Goal: Transaction & Acquisition: Purchase product/service

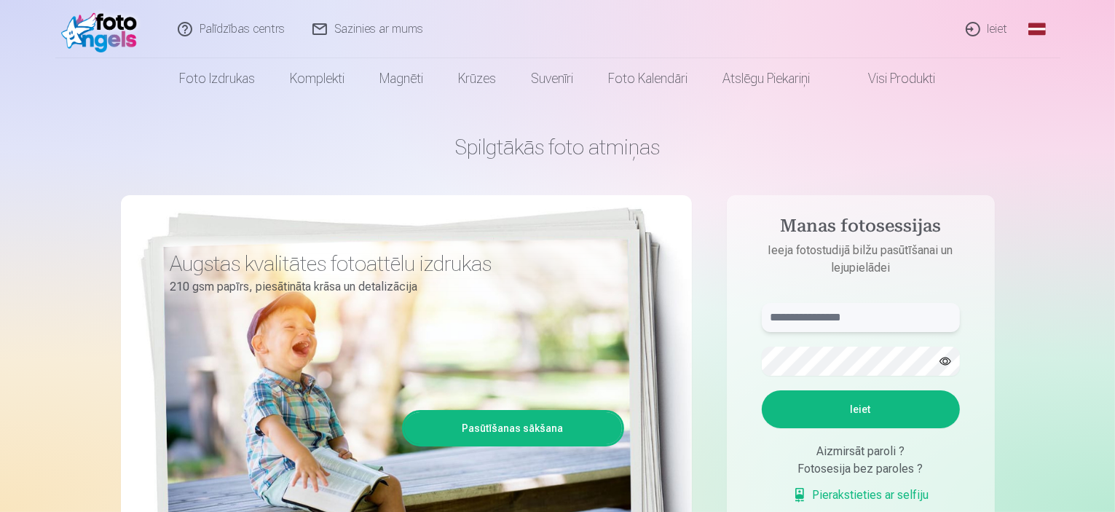
click at [831, 320] on input "text" at bounding box center [861, 317] width 198 height 29
type input "**********"
click at [848, 403] on button "Ieiet" at bounding box center [861, 409] width 198 height 38
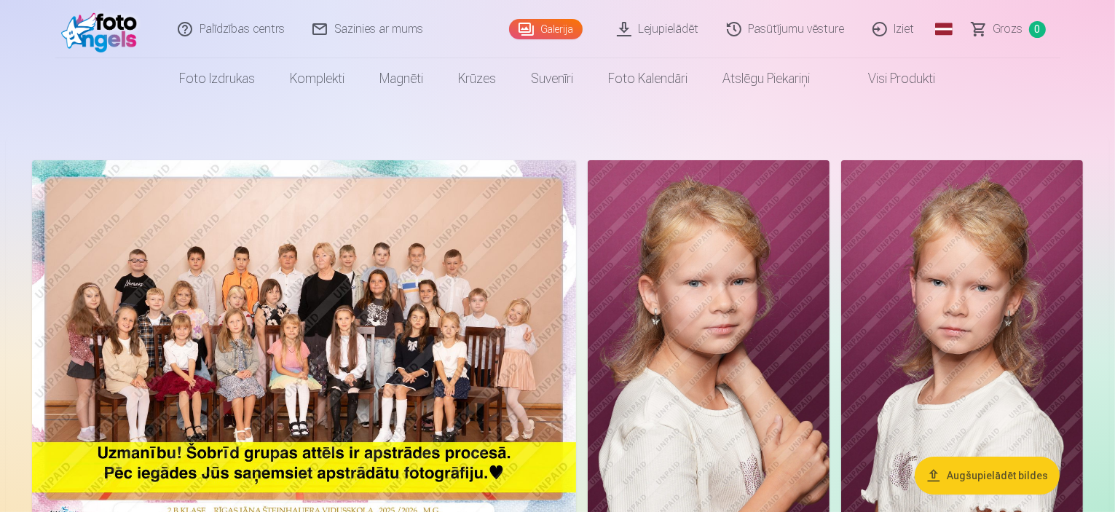
drag, startPoint x: 514, startPoint y: 331, endPoint x: 300, endPoint y: 218, distance: 242.3
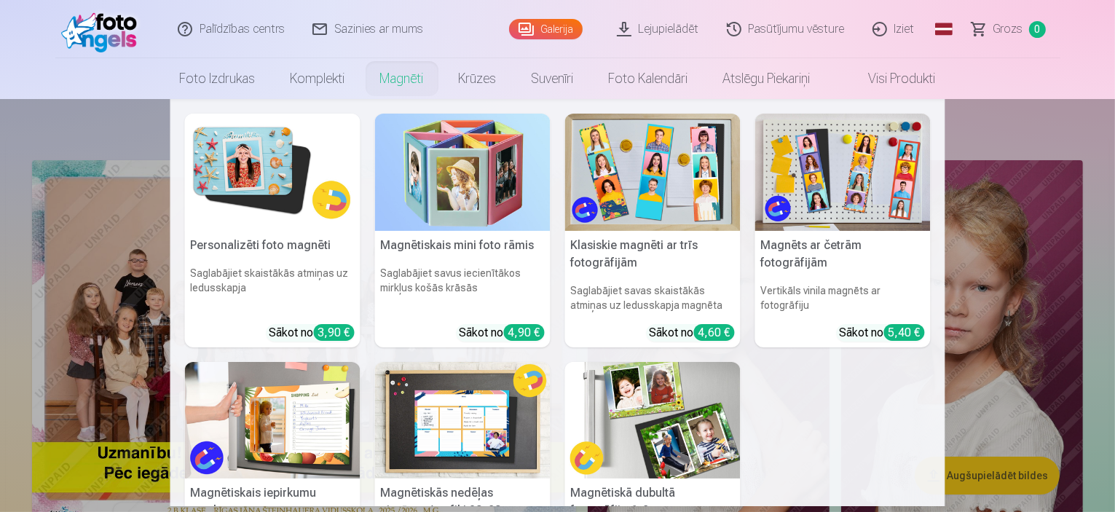
click at [402, 77] on link "Magnēti" at bounding box center [402, 78] width 79 height 41
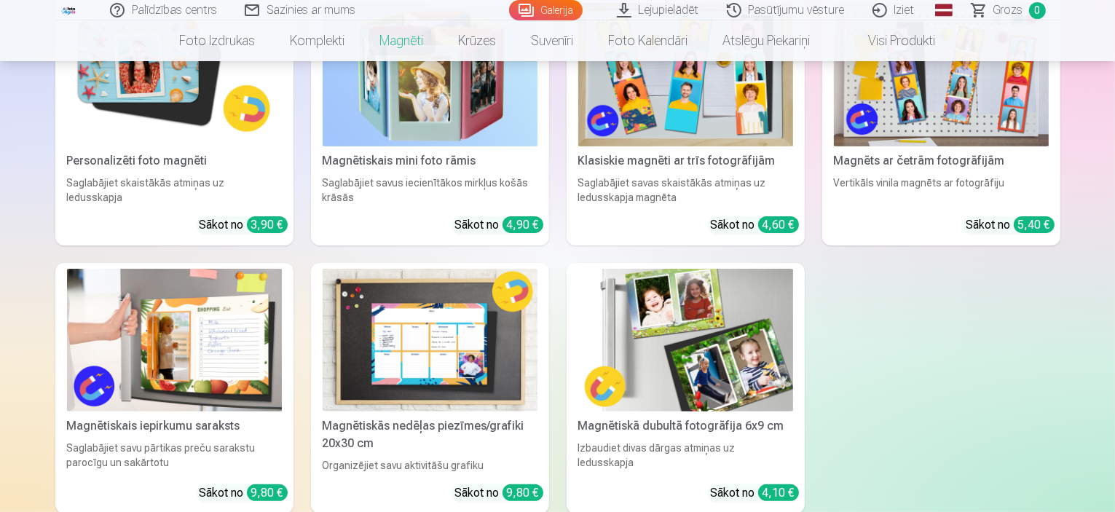
scroll to position [73, 0]
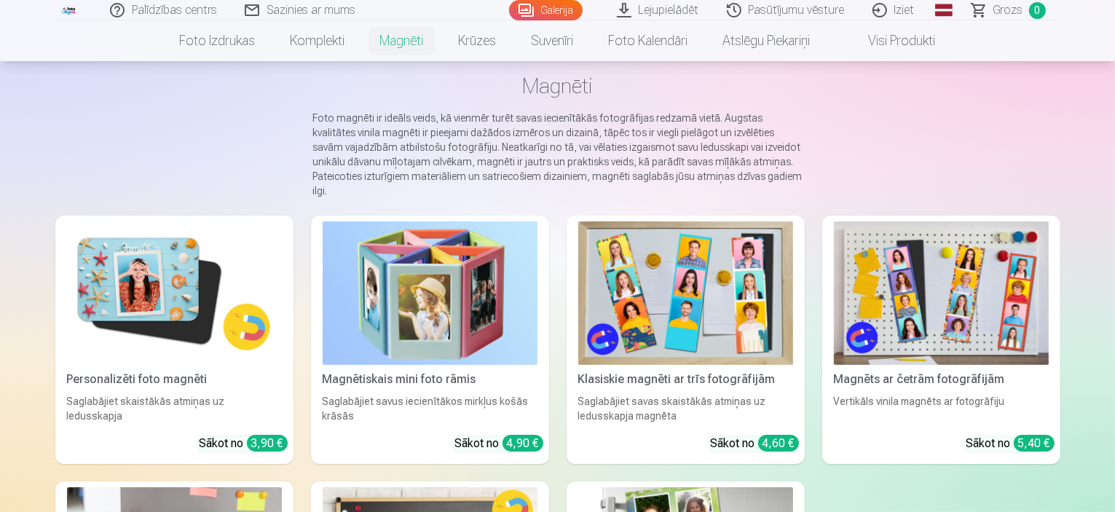
click at [713, 308] on img at bounding box center [685, 292] width 215 height 143
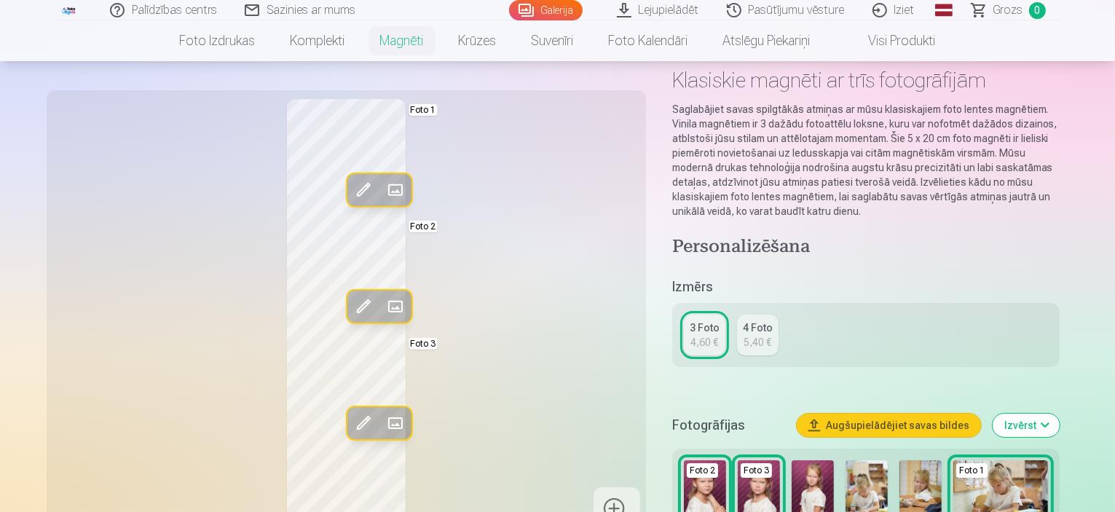
scroll to position [146, 0]
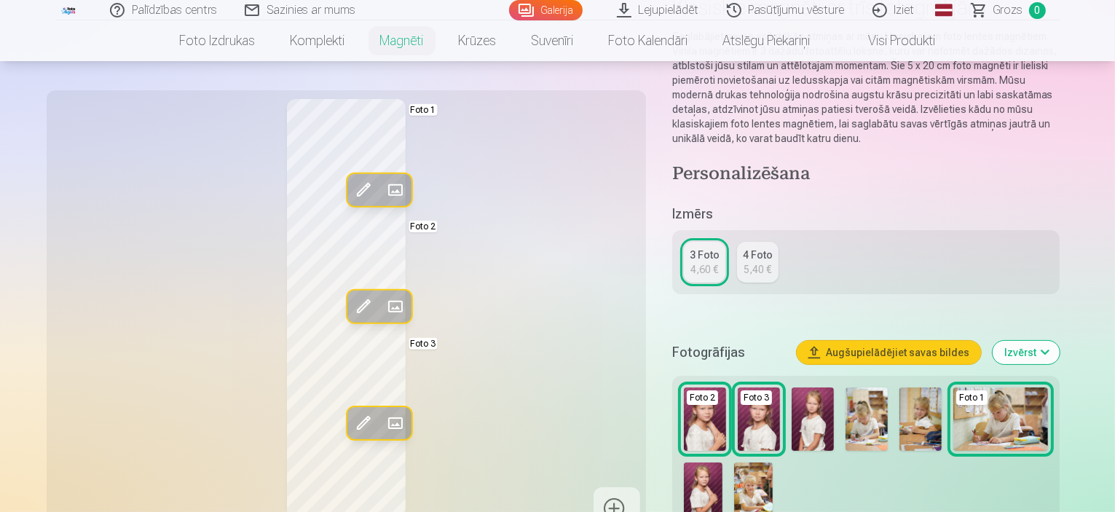
drag, startPoint x: 341, startPoint y: 293, endPoint x: 349, endPoint y: 293, distance: 8.0
click at [379, 293] on button "Aizstāt" at bounding box center [395, 307] width 32 height 32
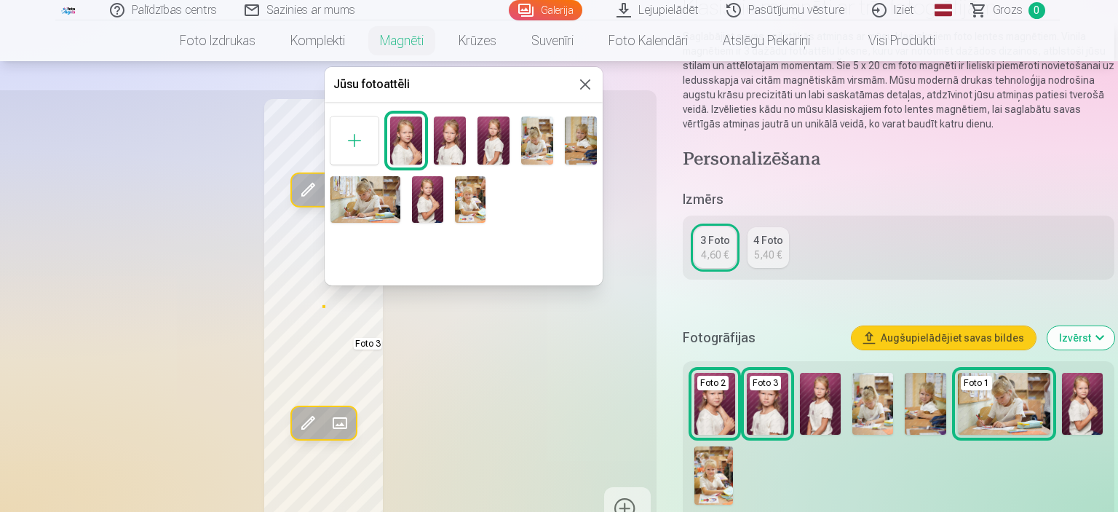
click at [581, 136] on img at bounding box center [581, 140] width 32 height 48
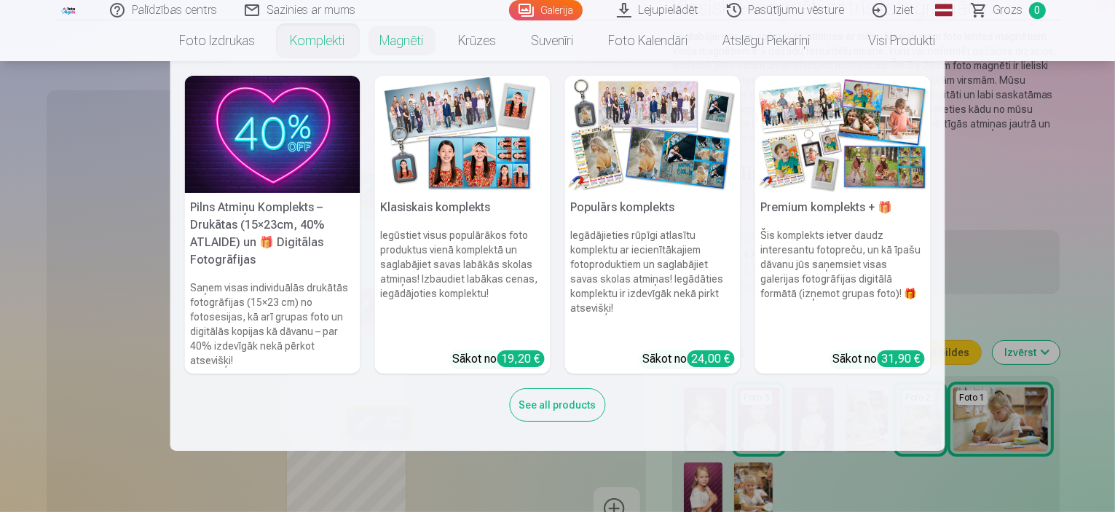
click at [76, 218] on nav "Pilns Atmiņu Komplekts – Drukātas (15×23cm, 40% ATLAIDE) un 🎁 Digitālas Fotogrā…" at bounding box center [557, 256] width 1115 height 390
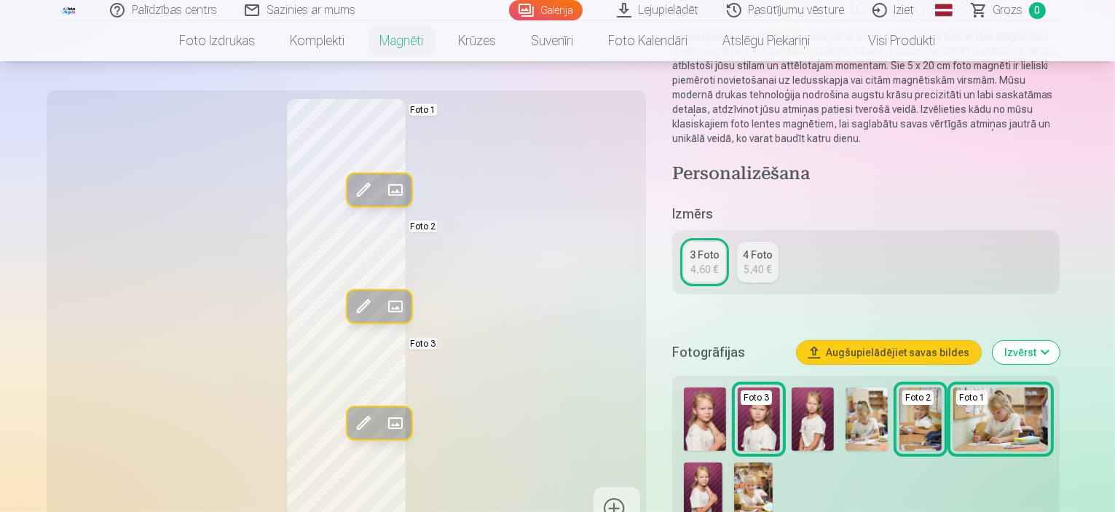
click at [351, 183] on span at bounding box center [362, 189] width 23 height 23
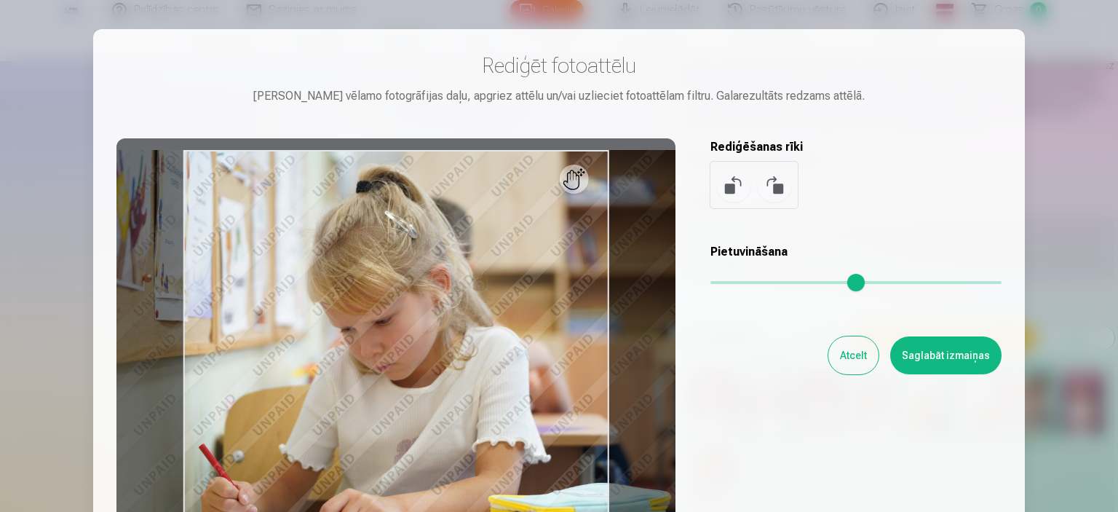
click at [993, 82] on div "Rediģēt fotoattēlu [PERSON_NAME] vēlamo fotogrāfijas daļu, apgriez attēlu un/va…" at bounding box center [558, 77] width 885 height 51
click at [1072, 137] on div at bounding box center [559, 256] width 1118 height 512
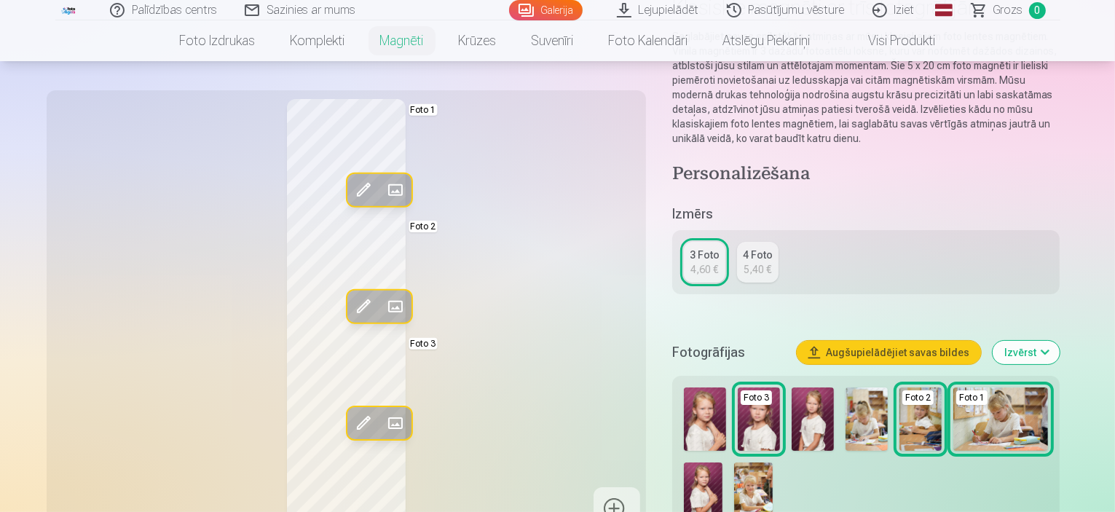
click at [383, 191] on span at bounding box center [394, 189] width 23 height 23
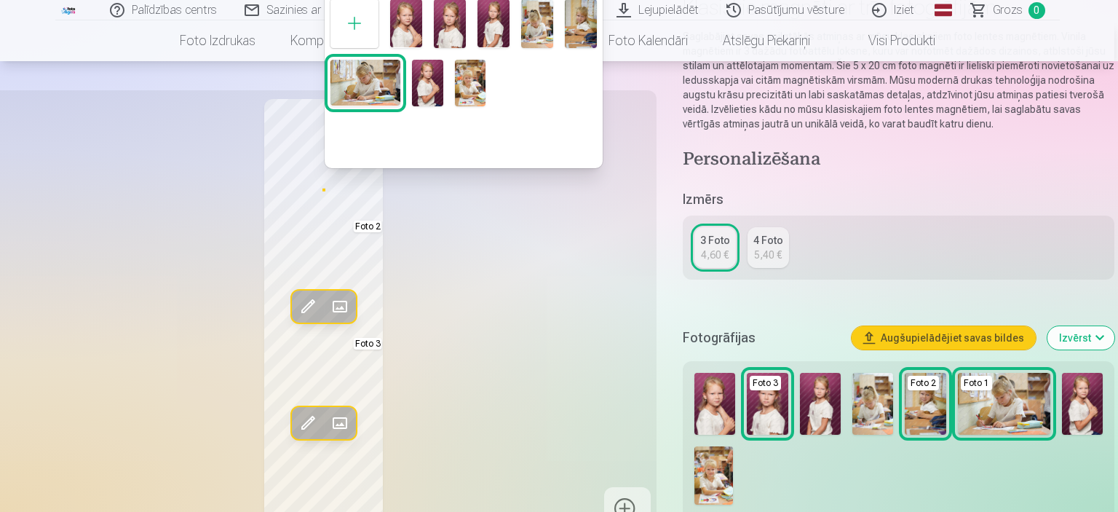
click at [472, 78] on img at bounding box center [470, 83] width 31 height 47
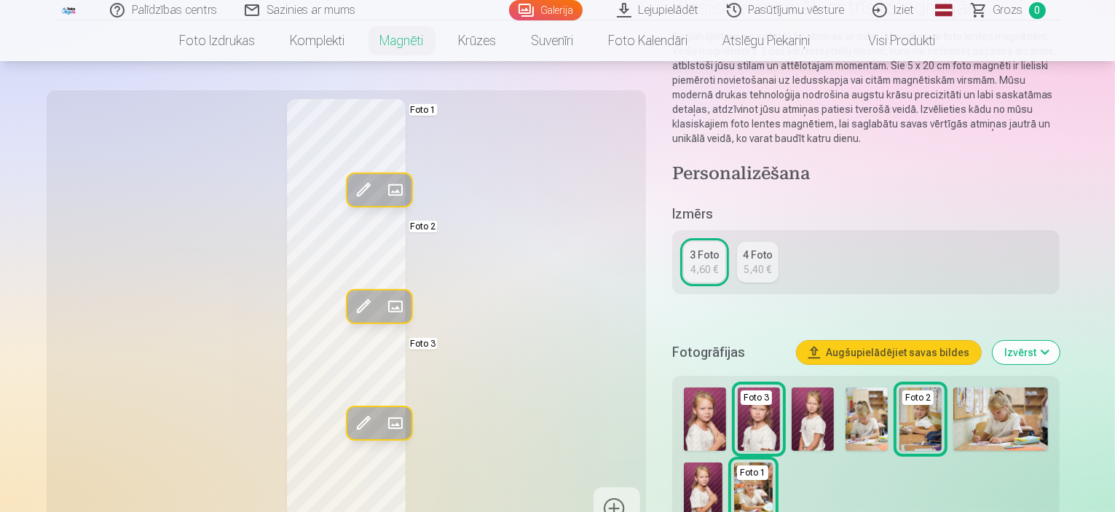
click at [383, 301] on span at bounding box center [394, 306] width 23 height 23
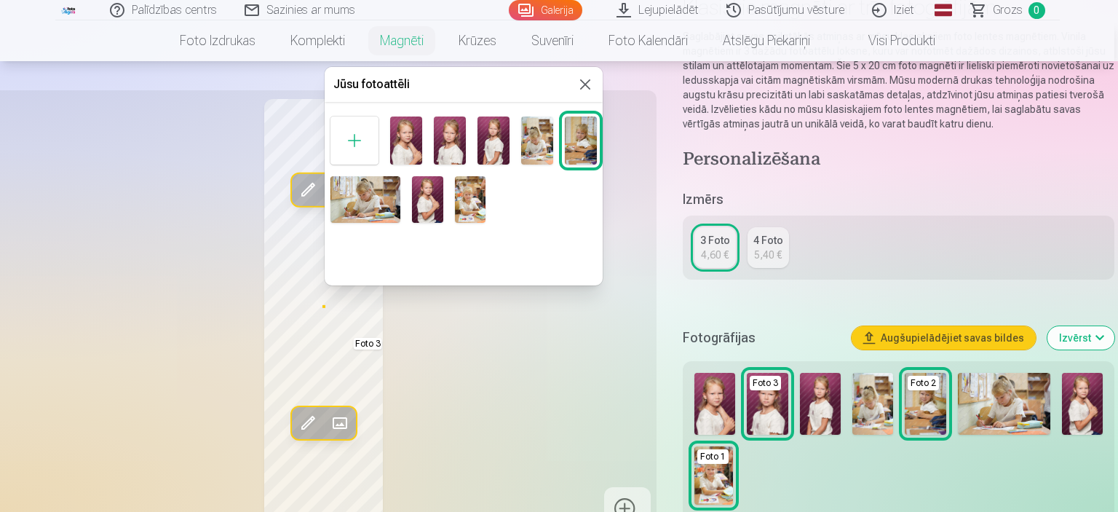
drag, startPoint x: 457, startPoint y: 81, endPoint x: 536, endPoint y: 92, distance: 79.5
click at [536, 92] on h5 "Jūsu fotoattēli" at bounding box center [454, 84] width 243 height 17
click at [424, 200] on img at bounding box center [427, 199] width 31 height 47
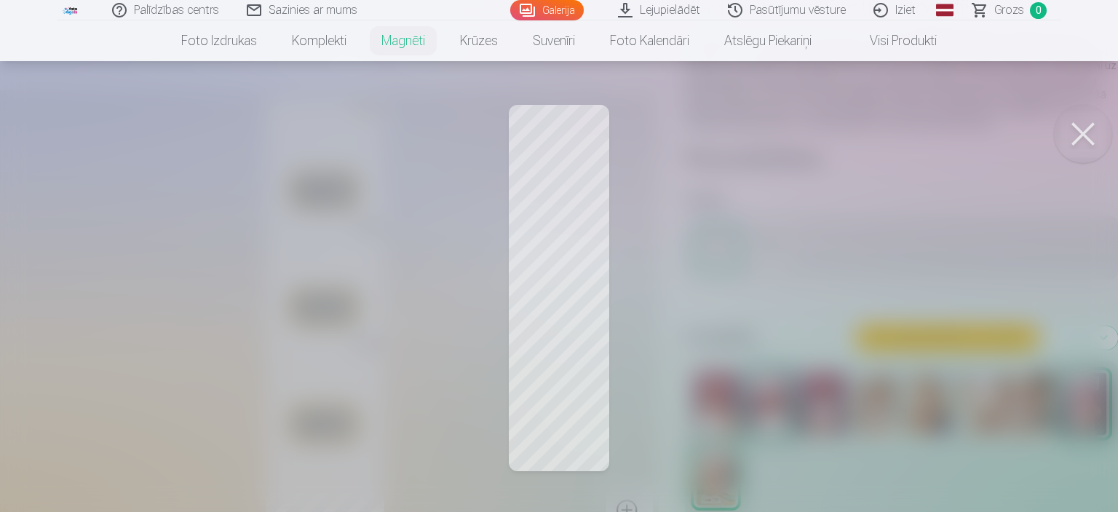
click at [1079, 133] on button at bounding box center [1083, 134] width 58 height 58
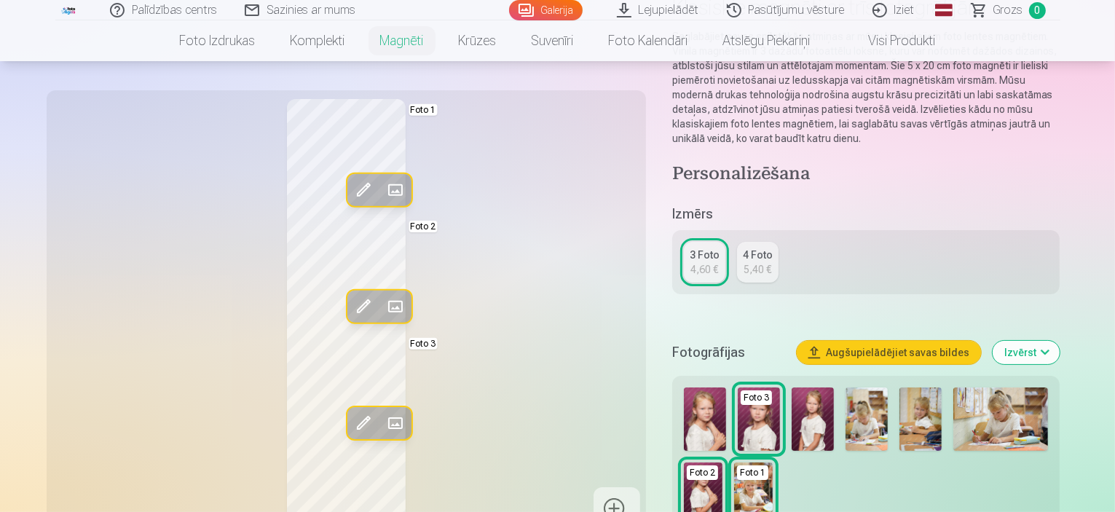
click at [383, 416] on span at bounding box center [394, 422] width 23 height 23
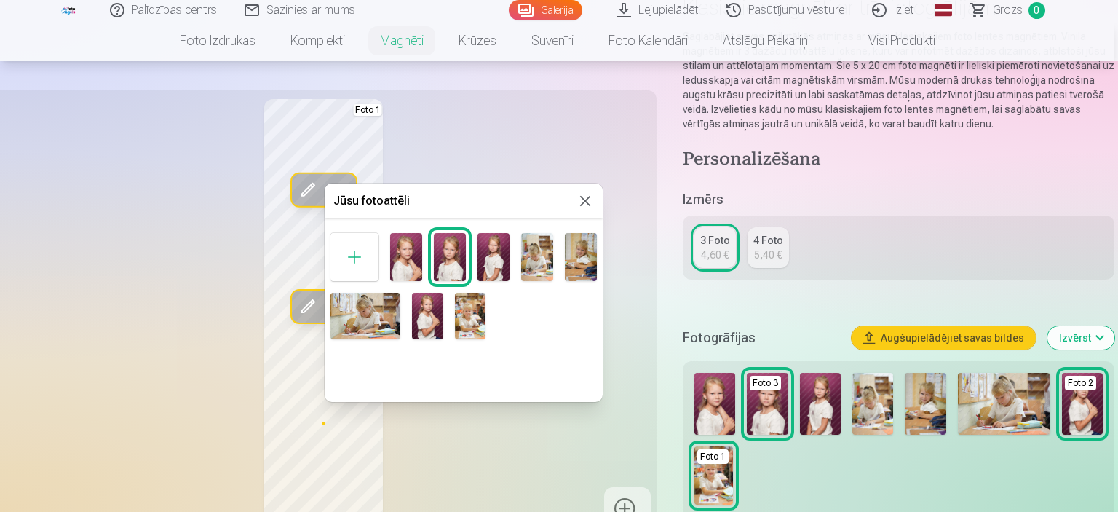
click at [590, 265] on img at bounding box center [581, 257] width 32 height 48
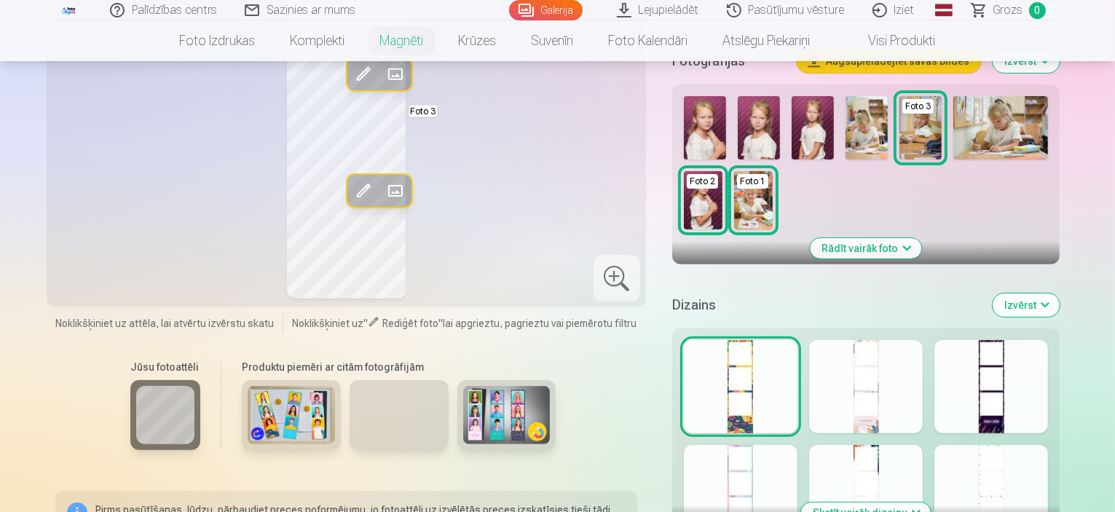
scroll to position [510, 0]
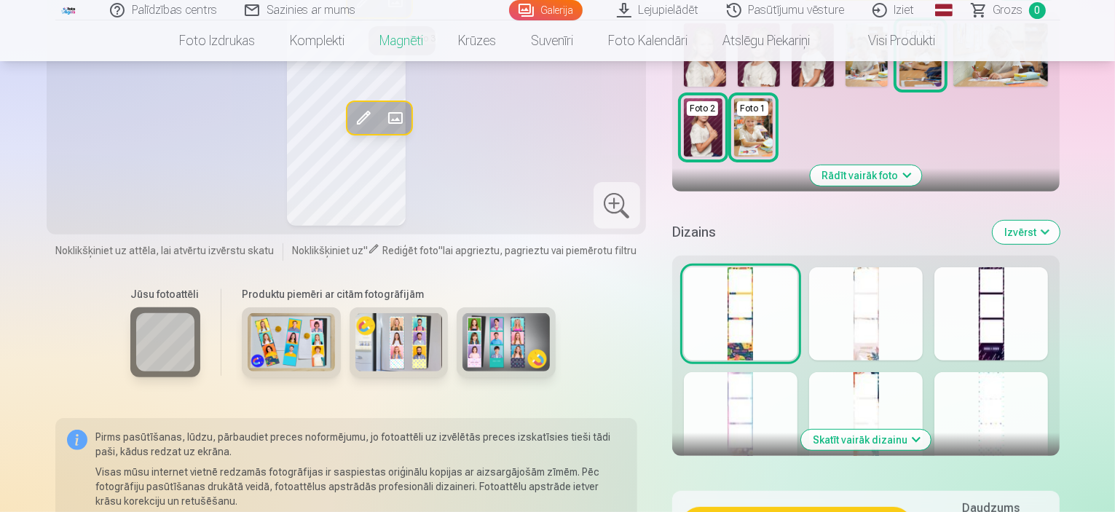
click at [876, 299] on div at bounding box center [866, 313] width 114 height 93
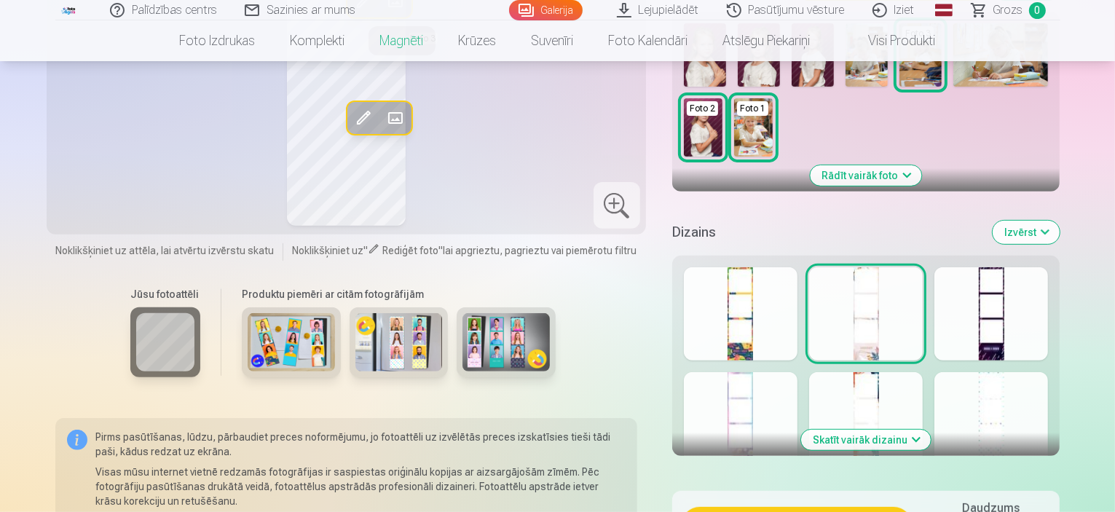
click at [892, 398] on div at bounding box center [866, 418] width 114 height 93
click at [1059, 221] on button "Izvērst" at bounding box center [1025, 232] width 67 height 23
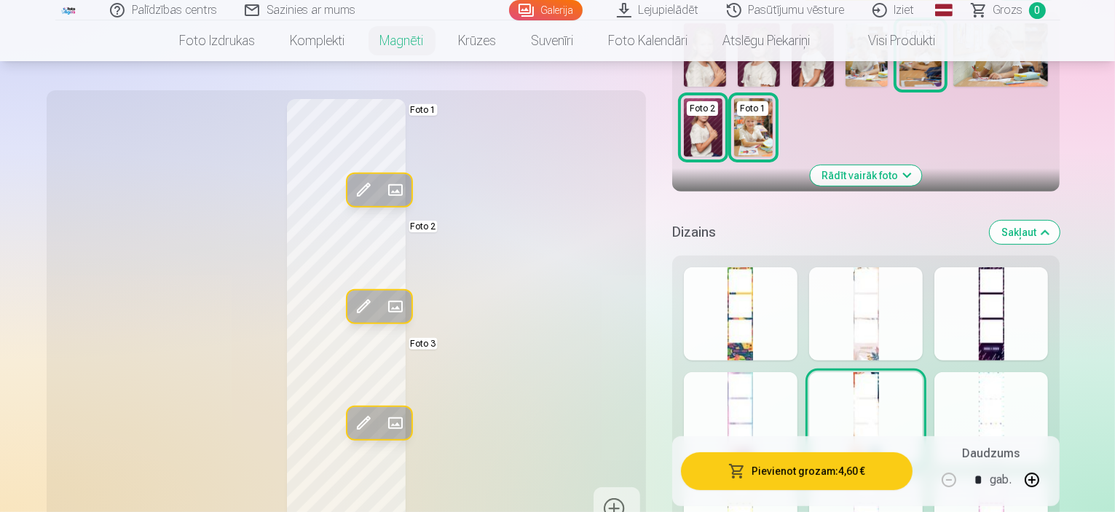
click at [1059, 221] on button "Sakļaut" at bounding box center [1025, 232] width 70 height 23
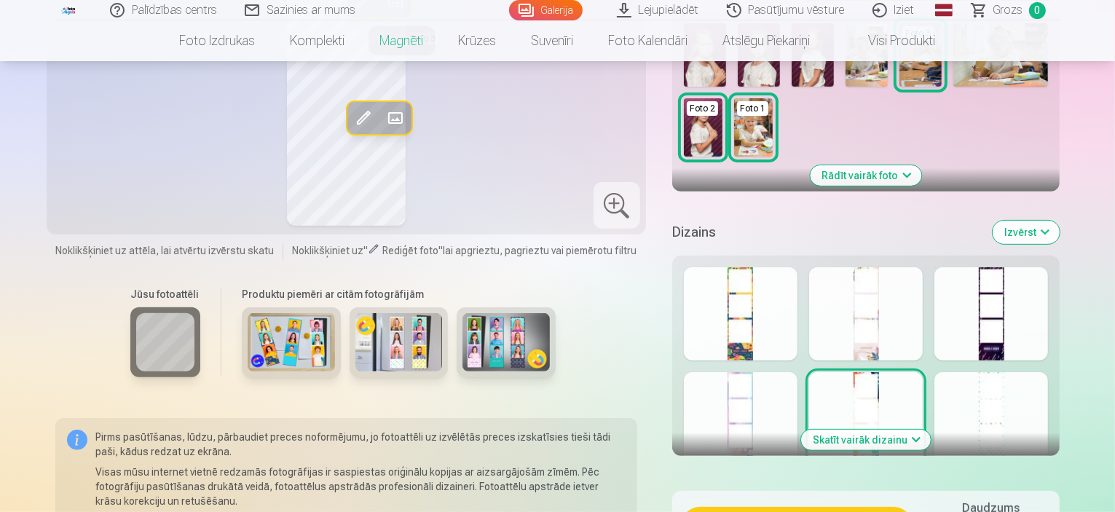
scroll to position [578, 0]
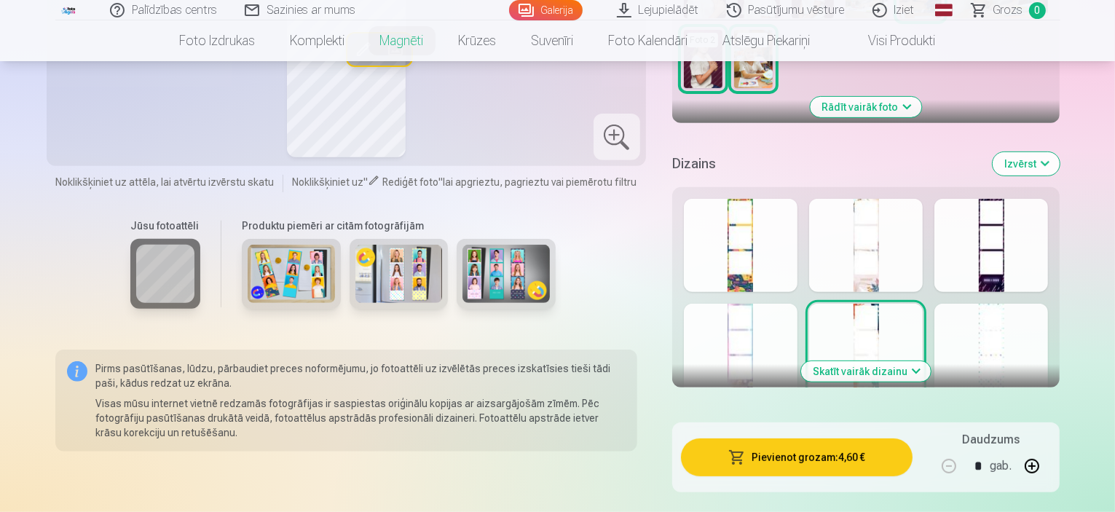
click at [903, 361] on button "Skatīt vairāk dizainu" at bounding box center [866, 371] width 130 height 20
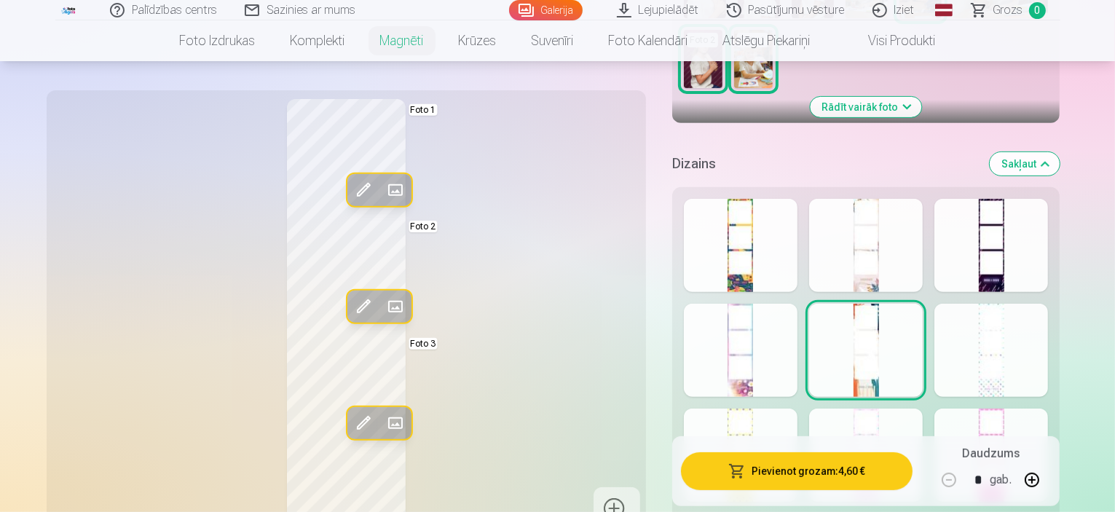
scroll to position [651, 0]
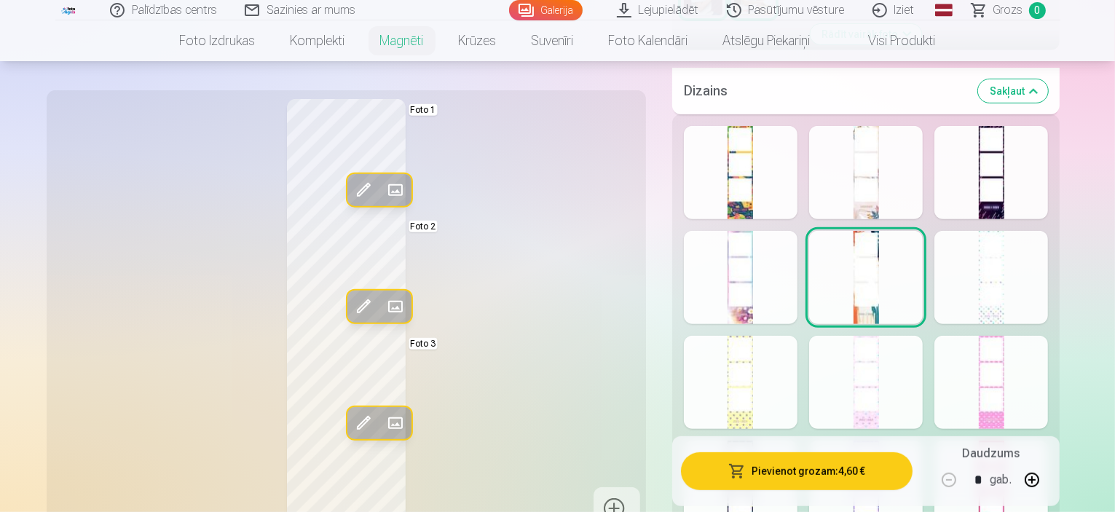
click at [1022, 301] on div at bounding box center [991, 277] width 114 height 93
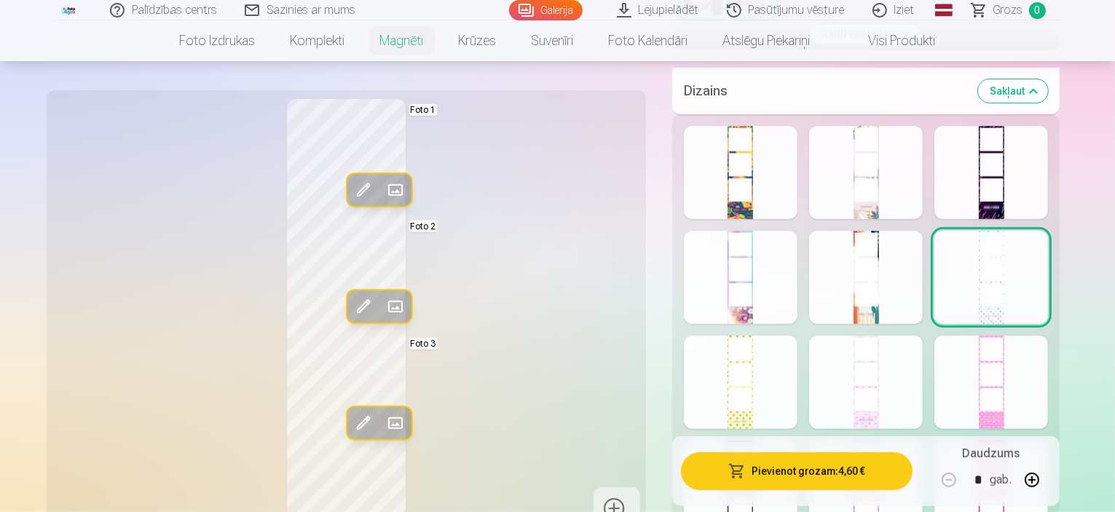
click at [1001, 152] on div at bounding box center [991, 172] width 114 height 93
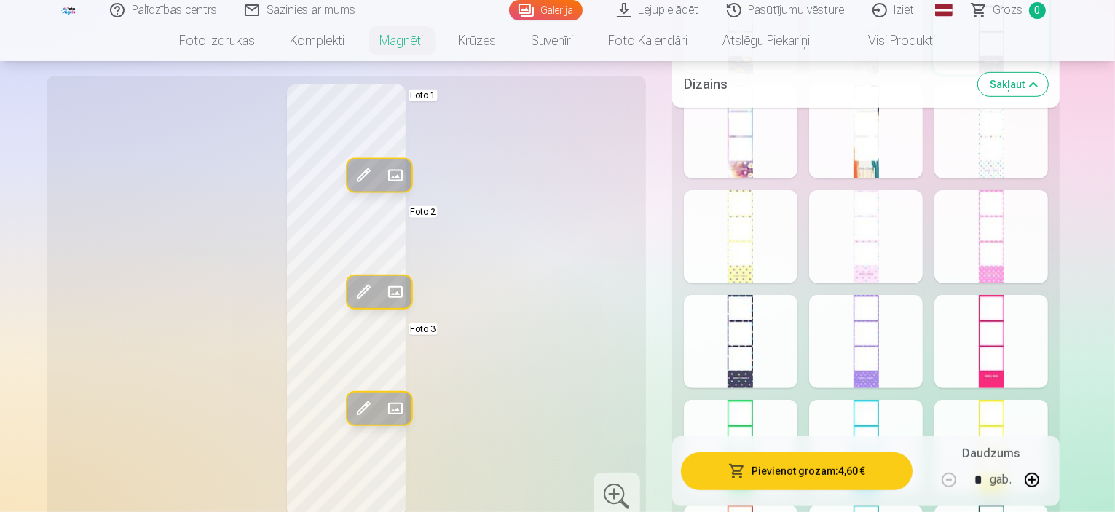
scroll to position [869, 0]
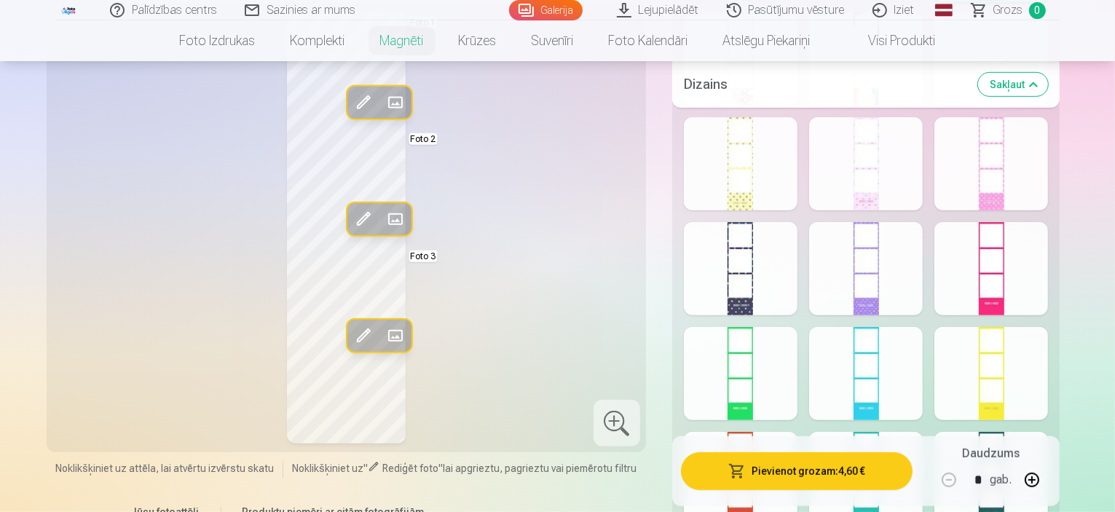
click at [753, 237] on div at bounding box center [741, 268] width 114 height 93
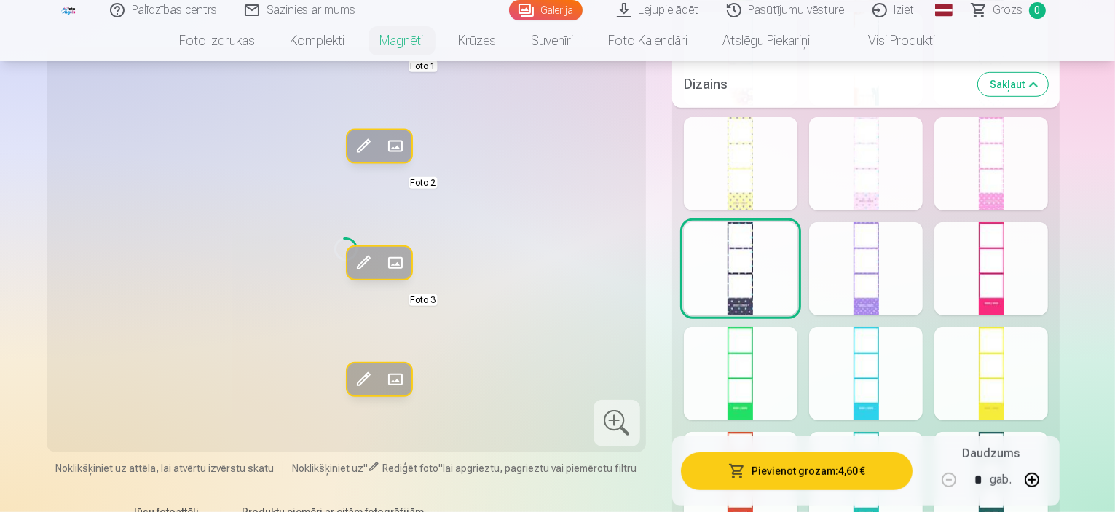
click at [749, 154] on div at bounding box center [741, 163] width 114 height 93
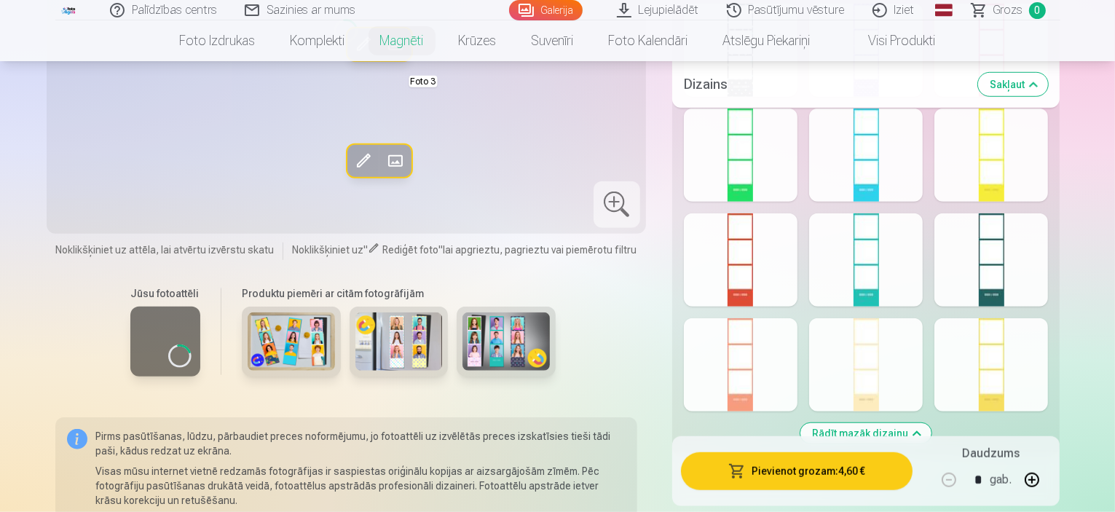
scroll to position [1161, 0]
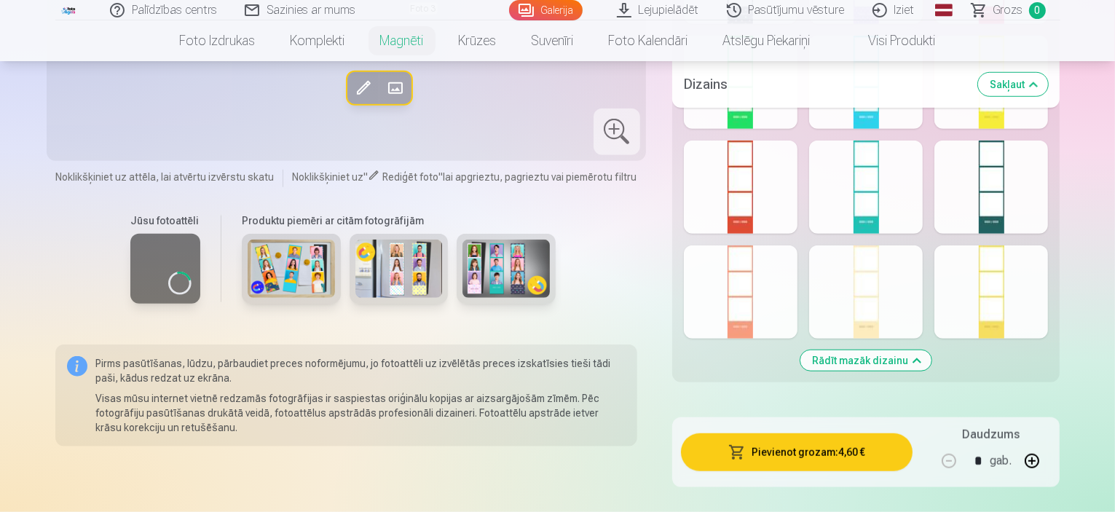
click at [1037, 175] on div at bounding box center [991, 187] width 114 height 93
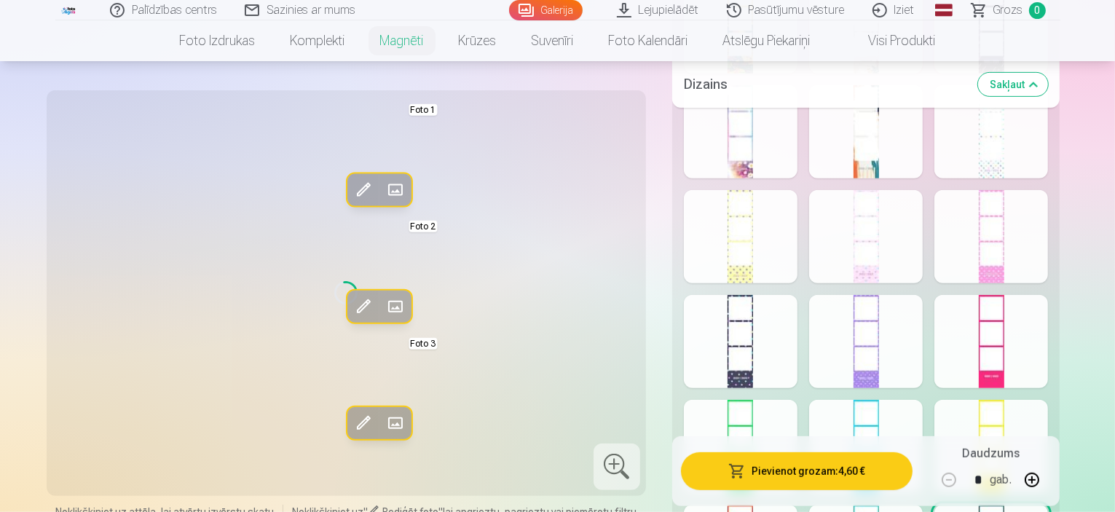
scroll to position [724, 0]
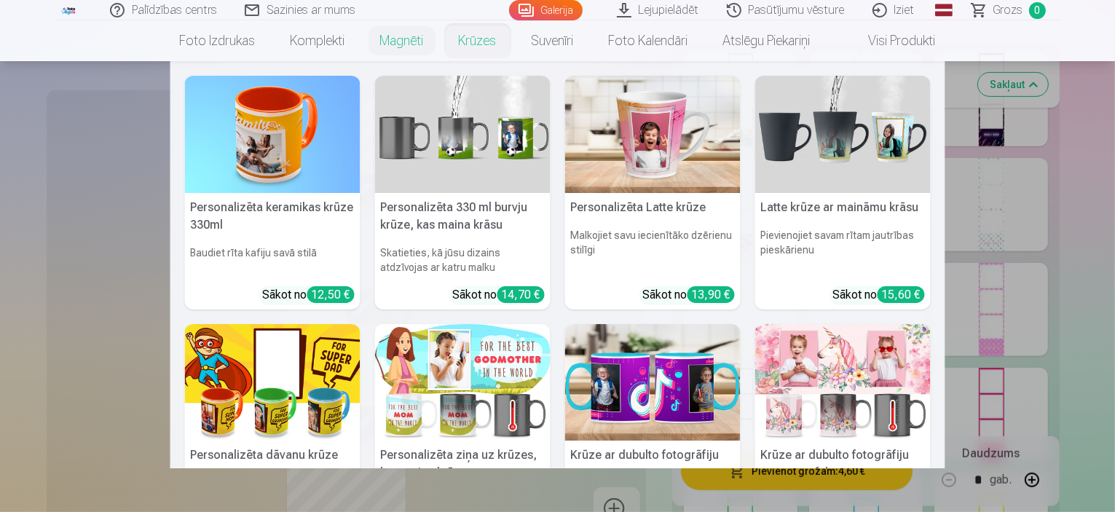
click at [483, 35] on link "Krūzes" at bounding box center [477, 40] width 73 height 41
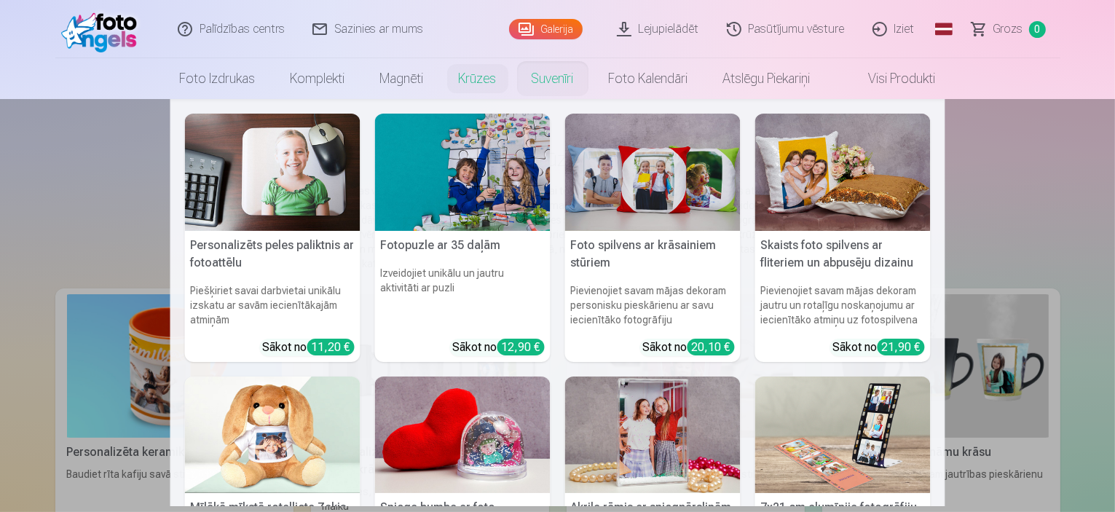
click at [554, 71] on link "Suvenīri" at bounding box center [552, 78] width 77 height 41
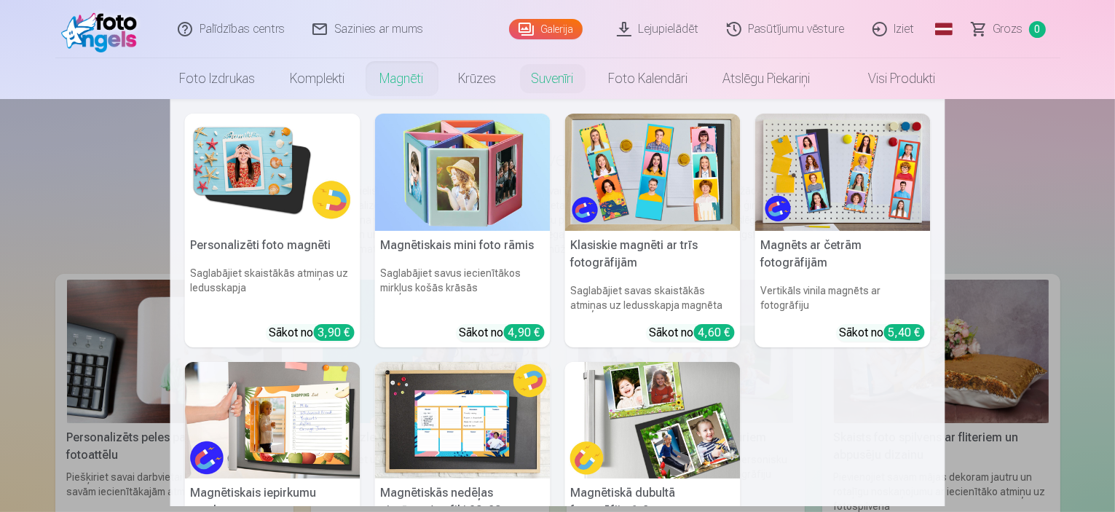
click at [420, 76] on link "Magnēti" at bounding box center [402, 78] width 79 height 41
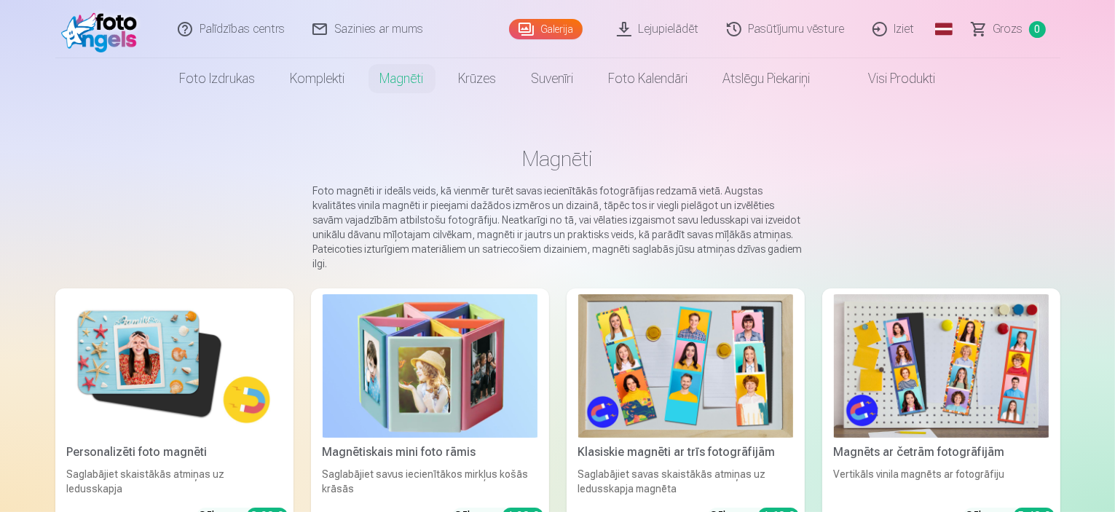
click at [725, 302] on img at bounding box center [685, 365] width 215 height 143
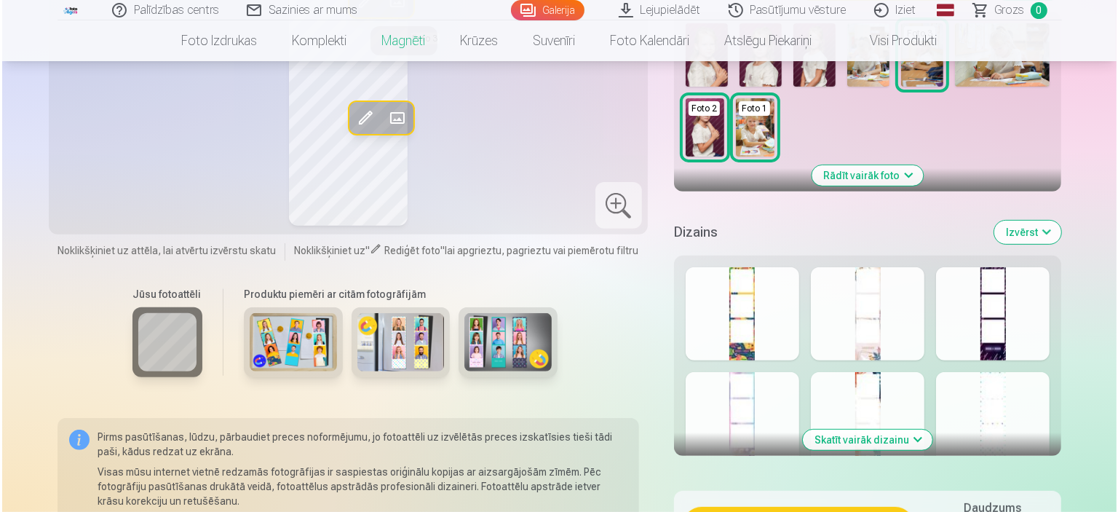
scroll to position [728, 0]
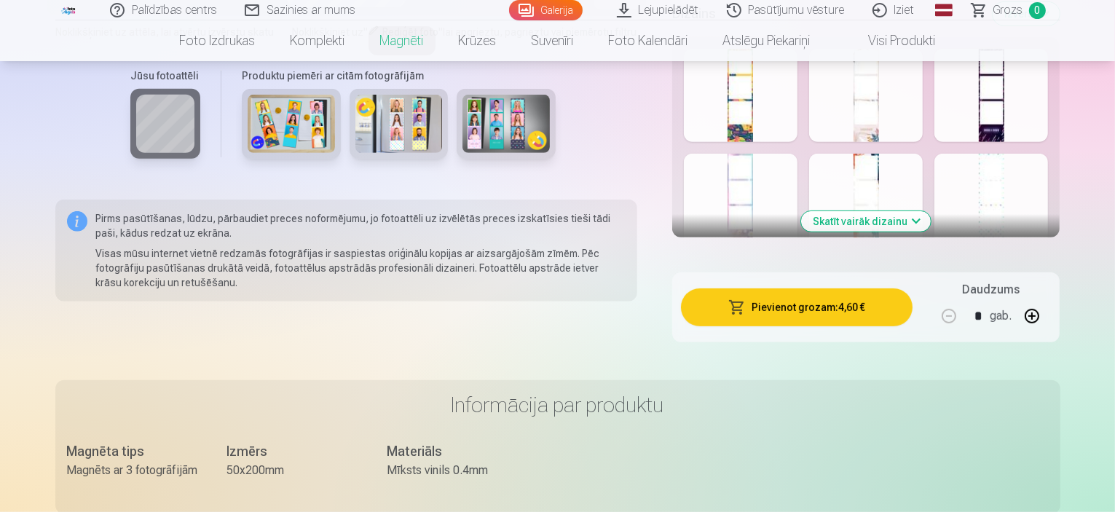
click at [833, 288] on button "Pievienot grozam : 4,60 €" at bounding box center [797, 307] width 232 height 38
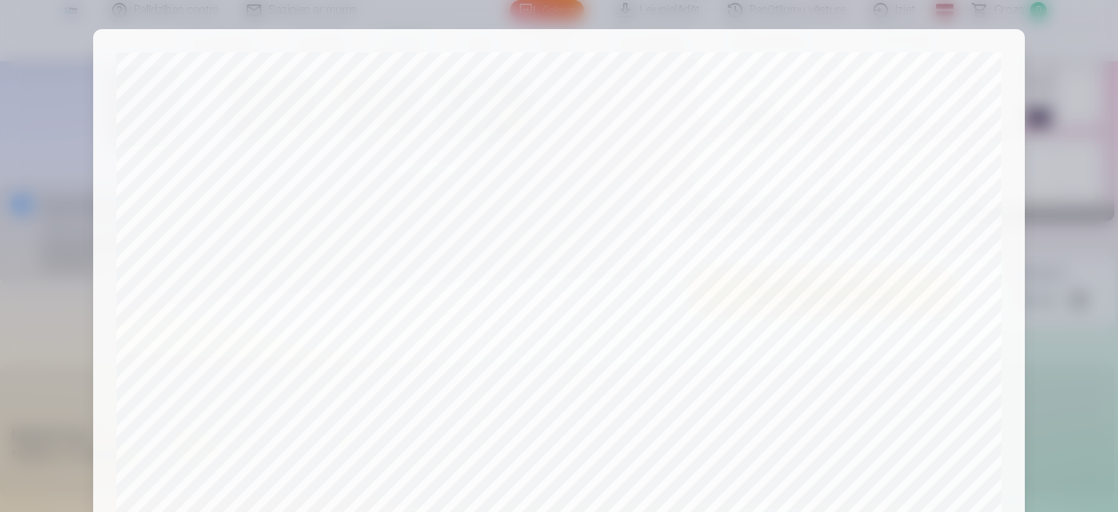
scroll to position [536, 0]
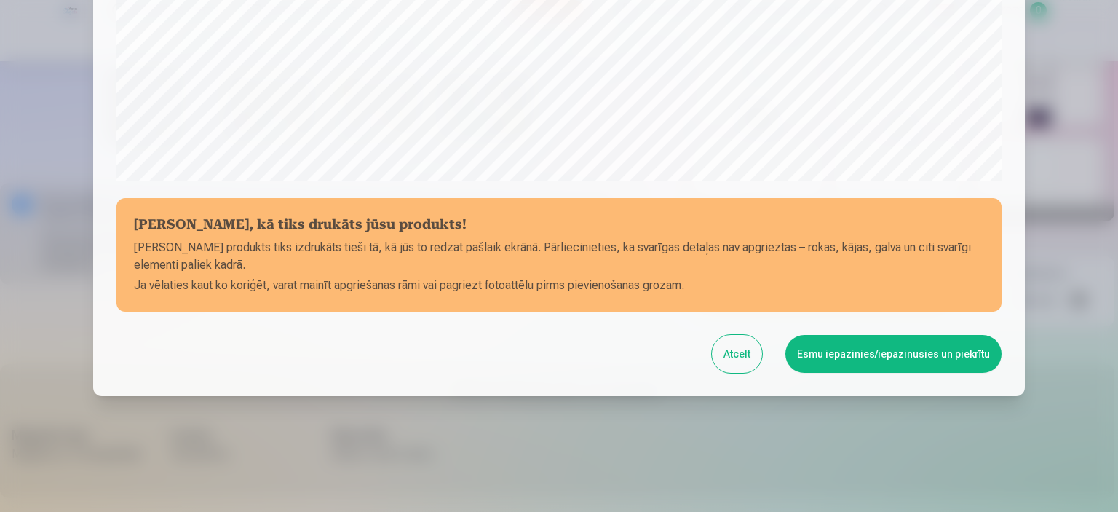
click at [749, 347] on button "Atcelt" at bounding box center [737, 354] width 50 height 38
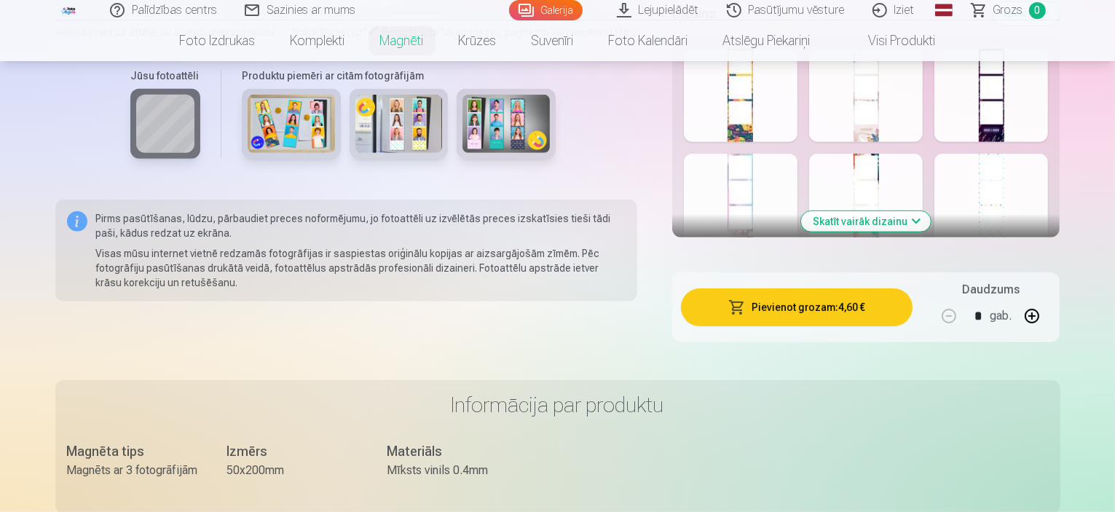
click at [807, 288] on button "Pievienot grozam : 4,60 €" at bounding box center [797, 307] width 232 height 38
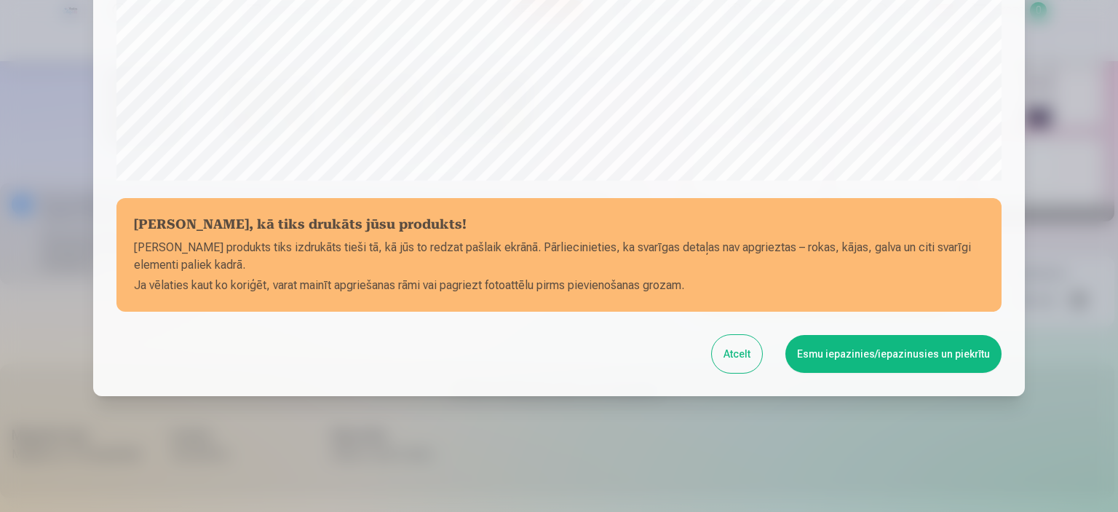
click at [854, 343] on button "Esmu iepazinies/iepazinusies un piekrītu" at bounding box center [894, 354] width 216 height 38
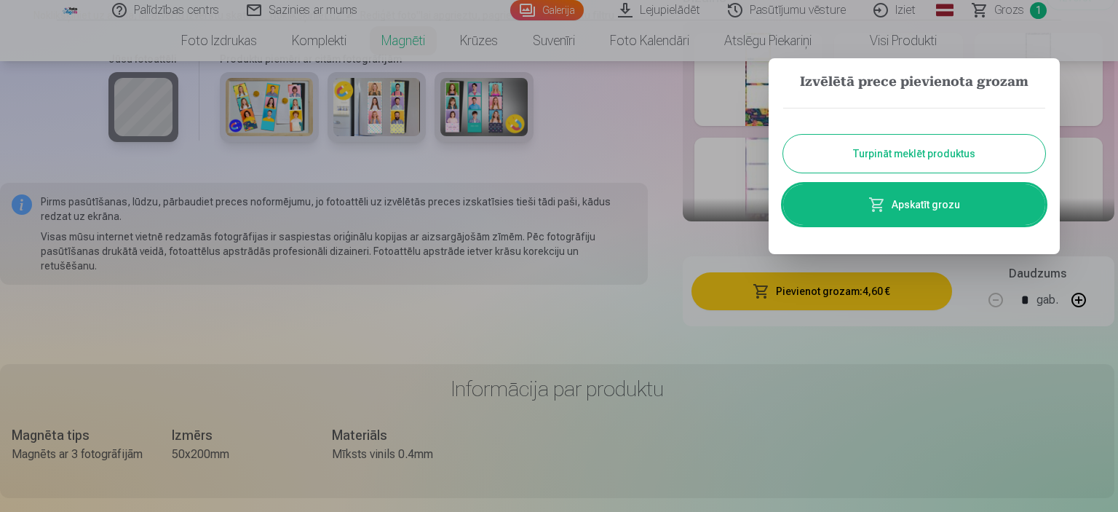
click at [907, 200] on link "Apskatīt grozu" at bounding box center [914, 204] width 262 height 41
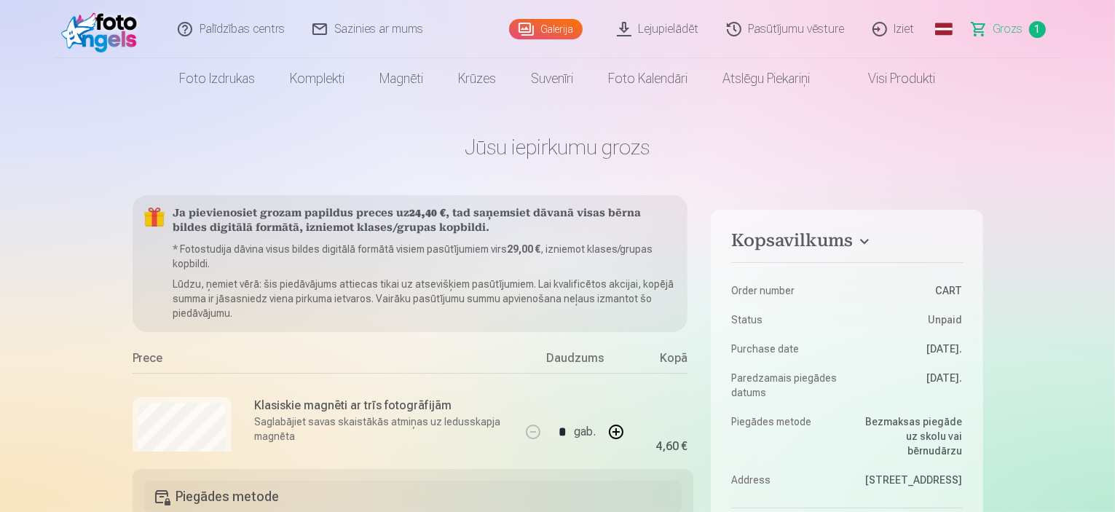
scroll to position [73, 0]
